Goal: Check status: Check status

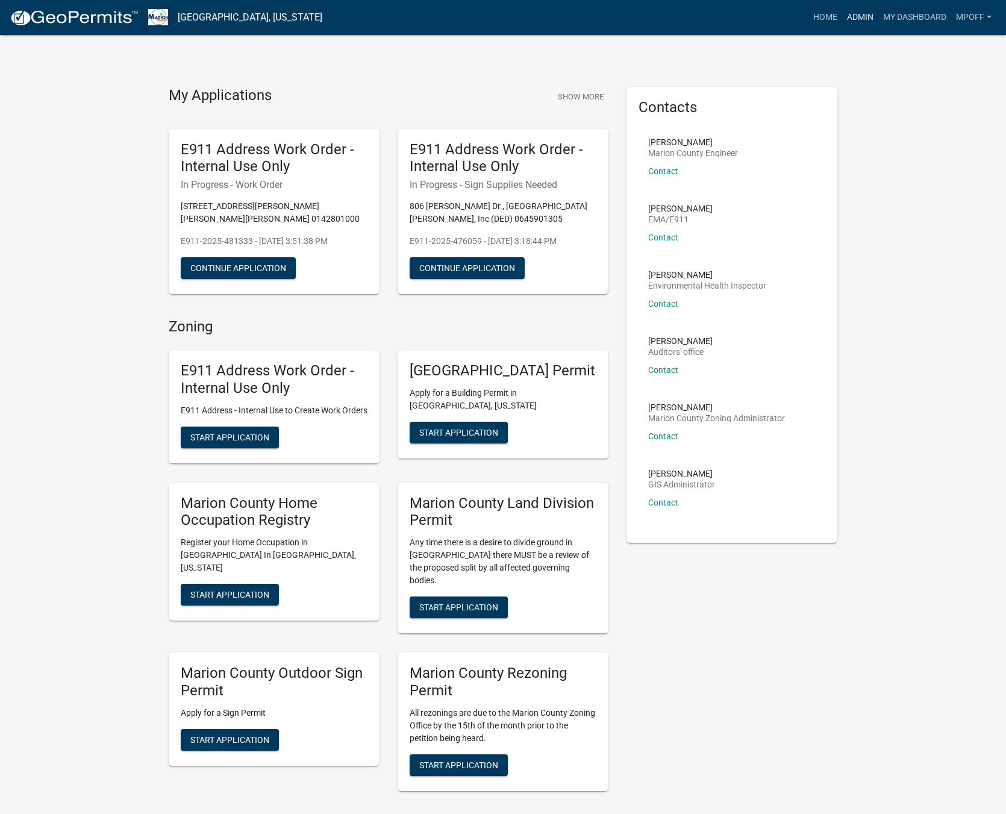
click at [859, 20] on link "Admin" at bounding box center [860, 17] width 36 height 23
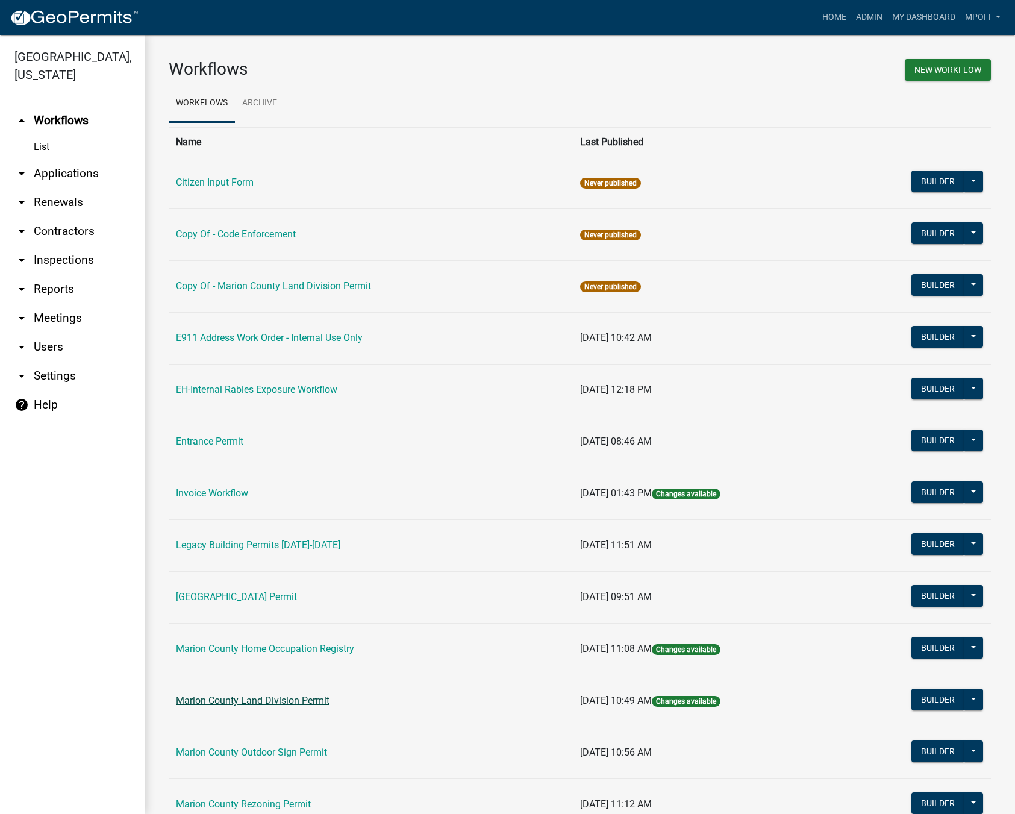
click at [244, 698] on link "Marion County Land Division Permit" at bounding box center [253, 699] width 154 height 11
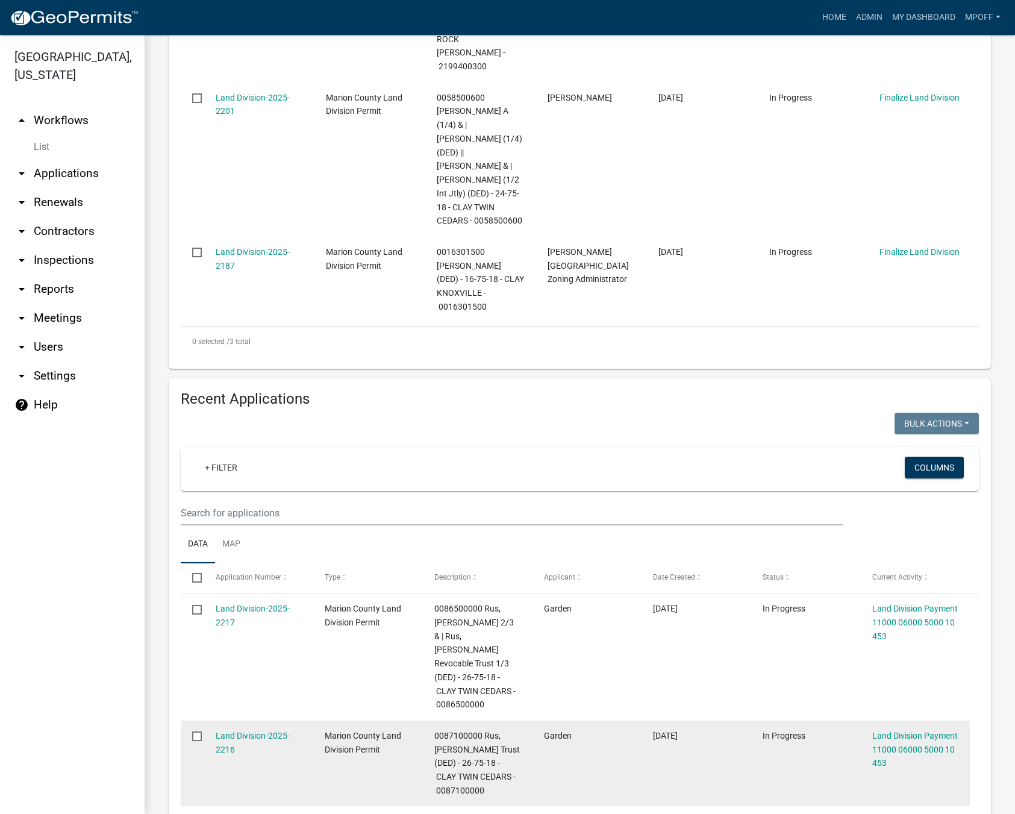
scroll to position [482, 0]
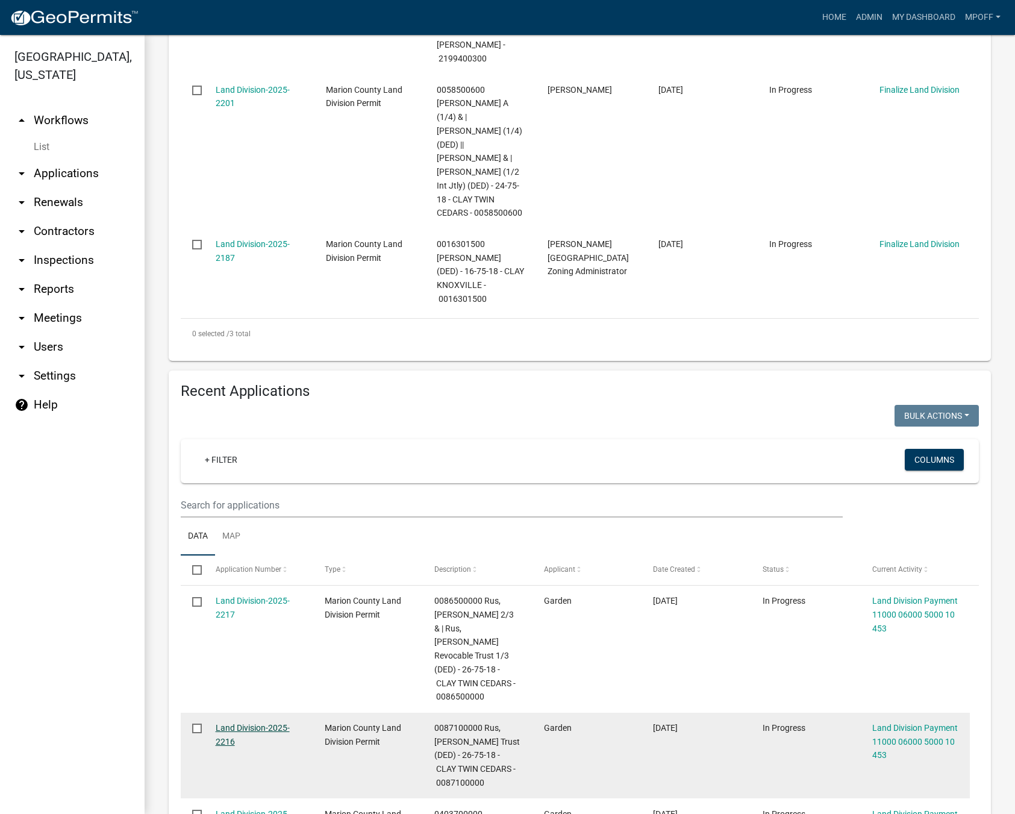
click at [235, 723] on link "Land Division-2025-2216" at bounding box center [253, 734] width 74 height 23
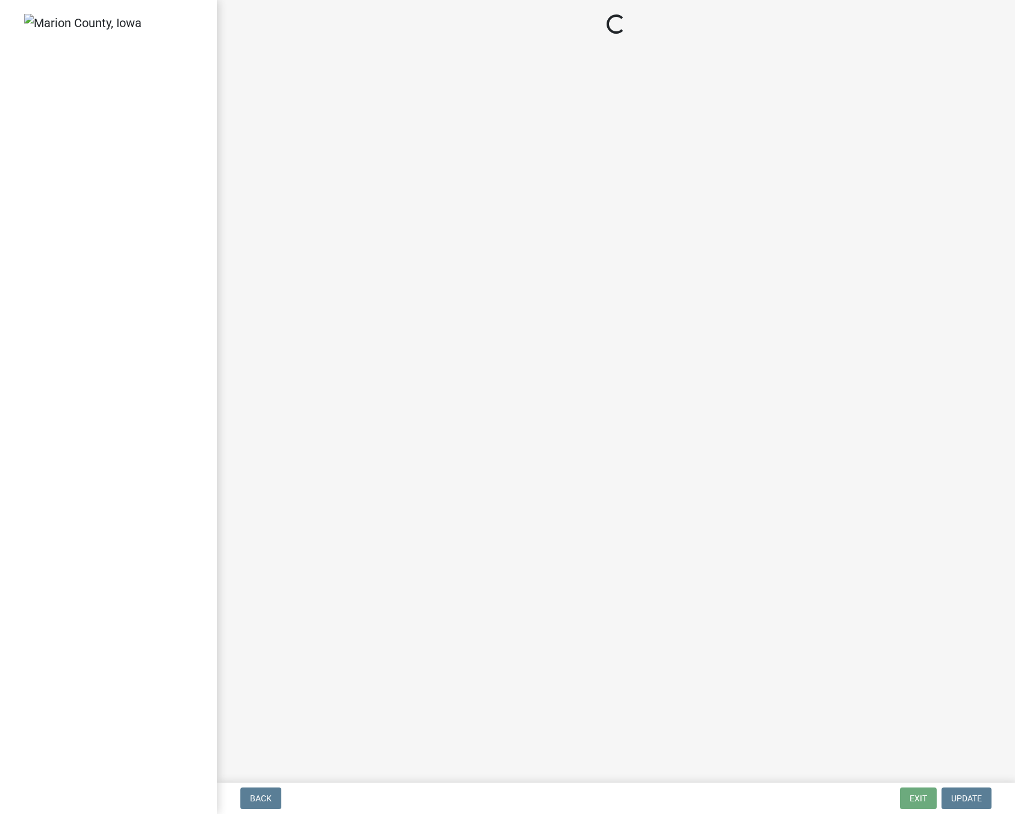
select select "3: 3"
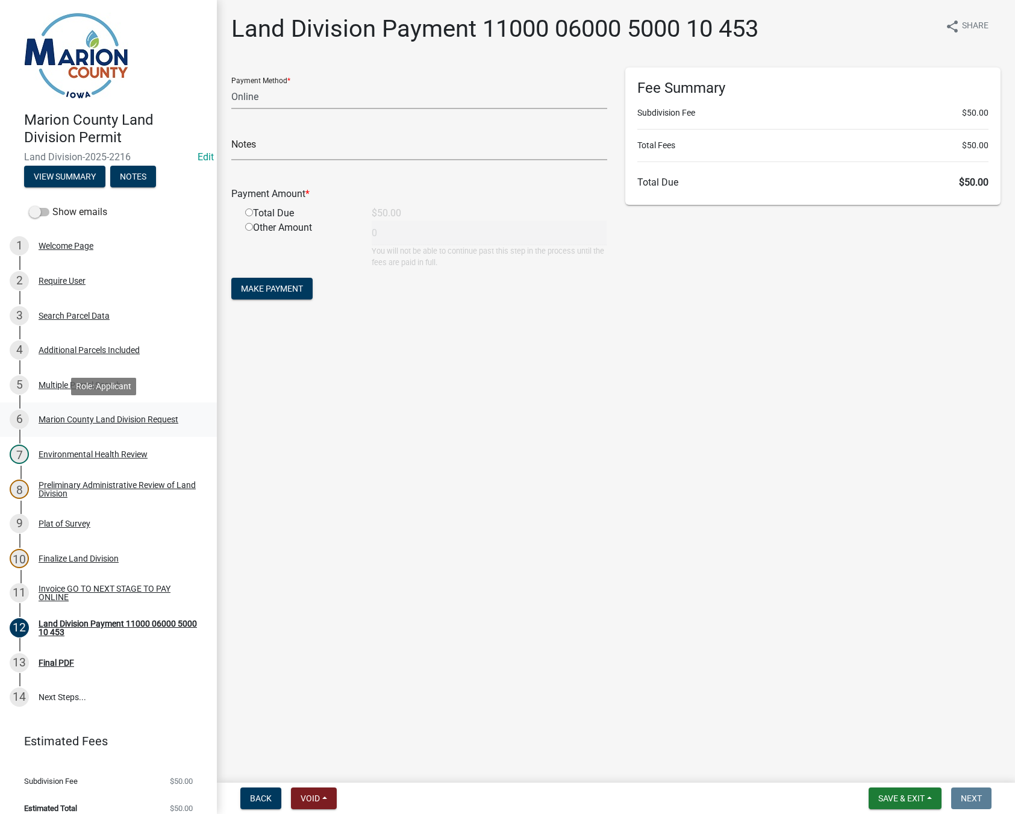
click at [108, 416] on div "Marion County Land Division Request" at bounding box center [109, 419] width 140 height 8
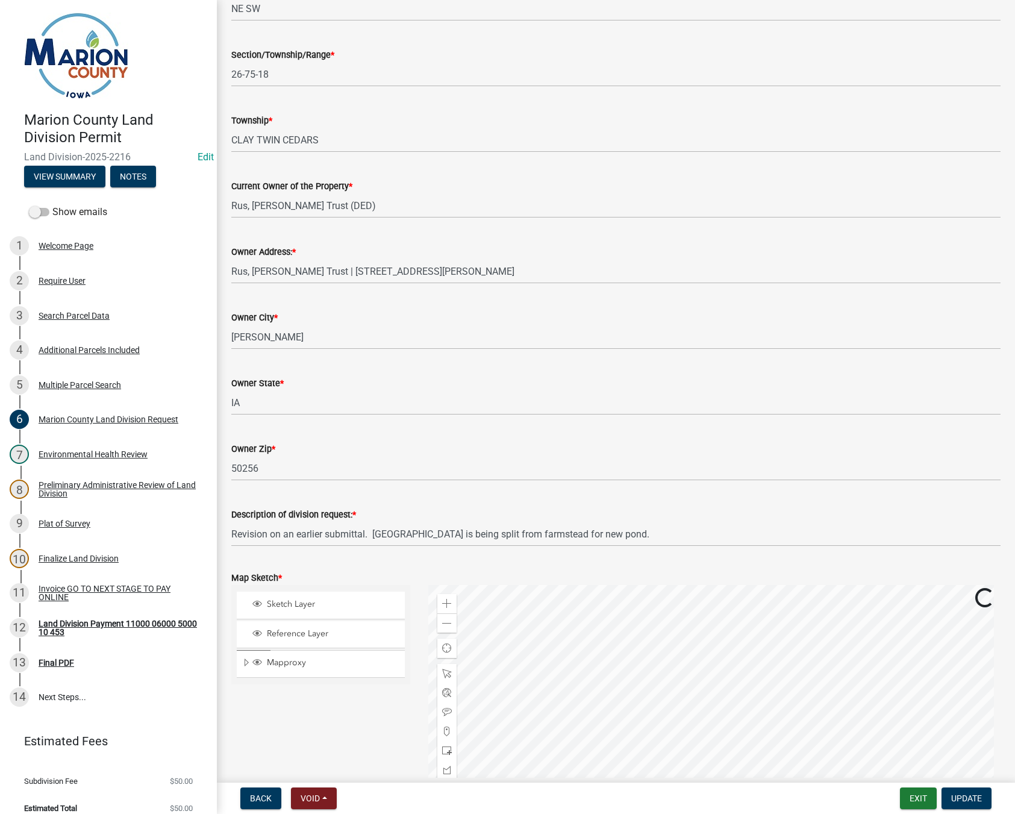
scroll to position [1325, 0]
